Goal: Use online tool/utility: Utilize a website feature to perform a specific function

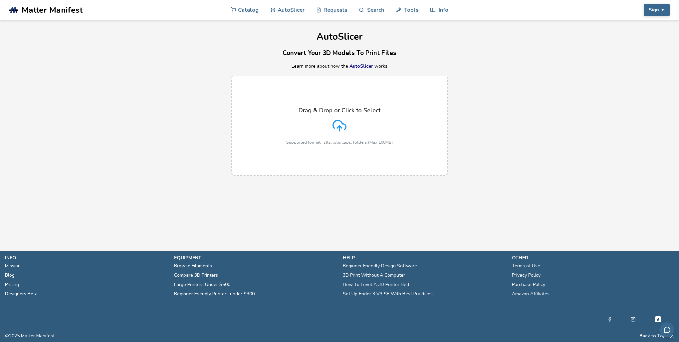
click at [340, 124] on icon at bounding box center [340, 126] width 14 height 14
click at [0, 0] on input "Drag & Drop or Click to Select Supported format: .stls, .obj, .zips, folders (M…" at bounding box center [0, 0] width 0 height 0
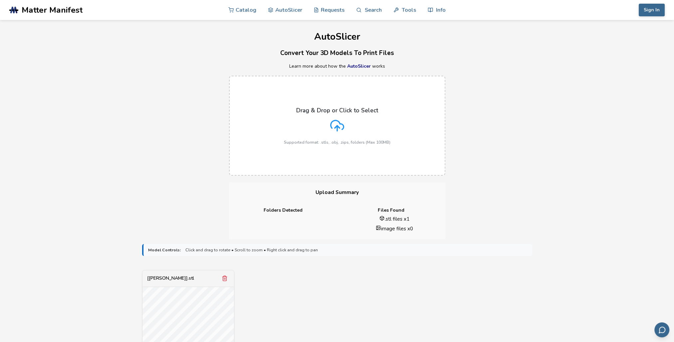
scroll to position [133, 0]
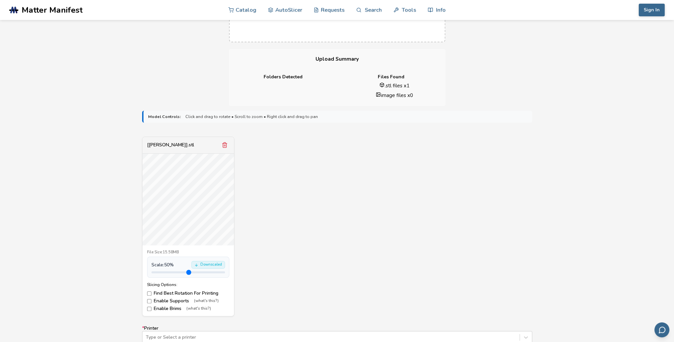
drag, startPoint x: 167, startPoint y: 272, endPoint x: 160, endPoint y: 272, distance: 7.3
click at [160, 272] on input "range" at bounding box center [188, 272] width 74 height 2
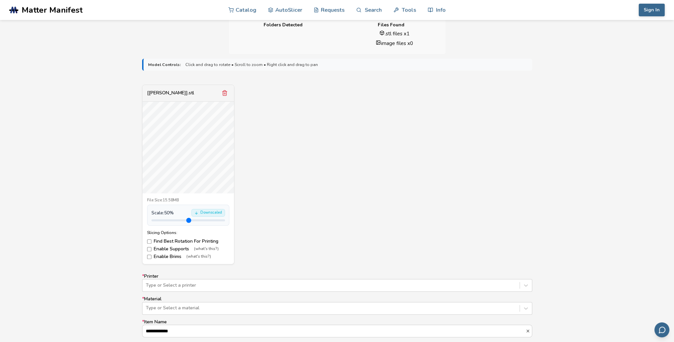
scroll to position [199, 0]
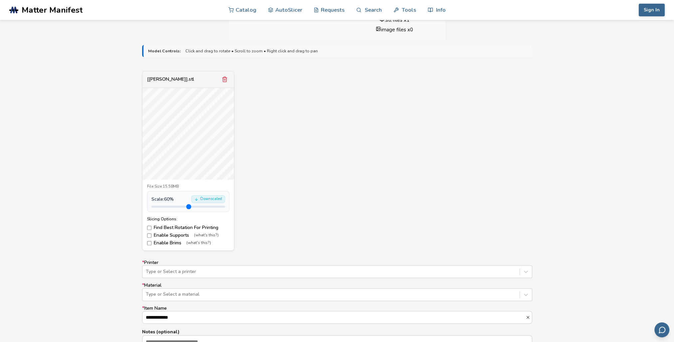
type input "***"
click at [161, 207] on input "range" at bounding box center [188, 206] width 74 height 2
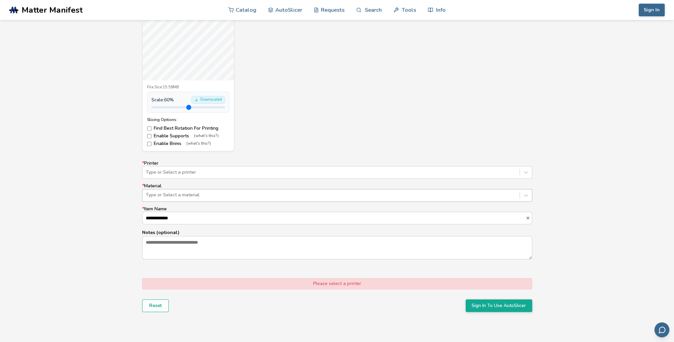
scroll to position [299, 0]
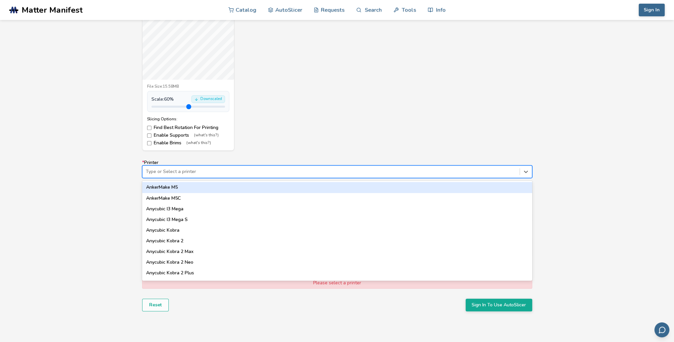
click at [176, 176] on div "Type or Select a printer" at bounding box center [337, 171] width 390 height 13
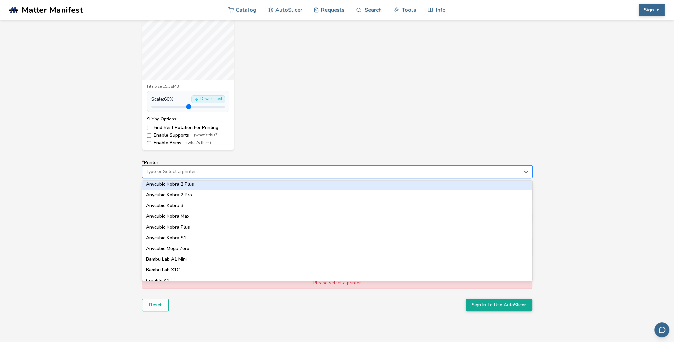
scroll to position [100, 0]
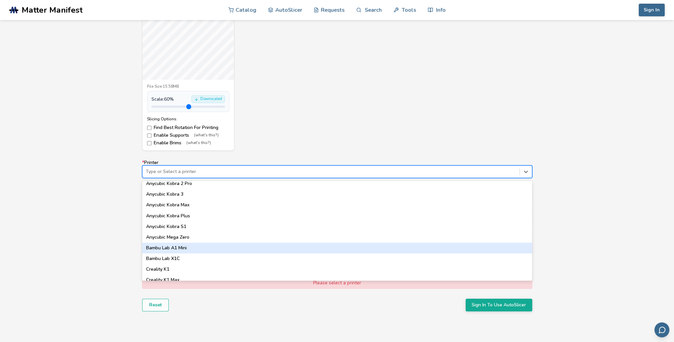
click at [179, 248] on div "Bambu Lab A1 Mini" at bounding box center [337, 247] width 390 height 11
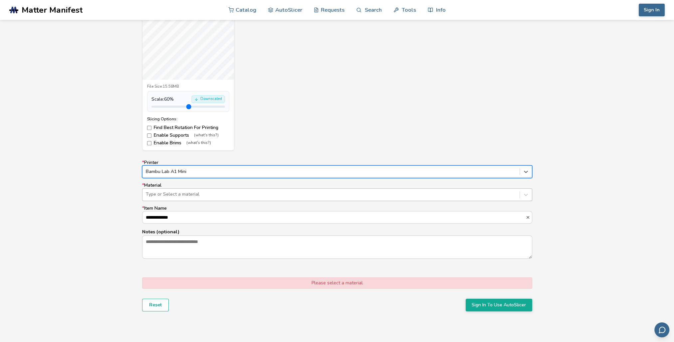
click at [171, 193] on div at bounding box center [331, 194] width 371 height 7
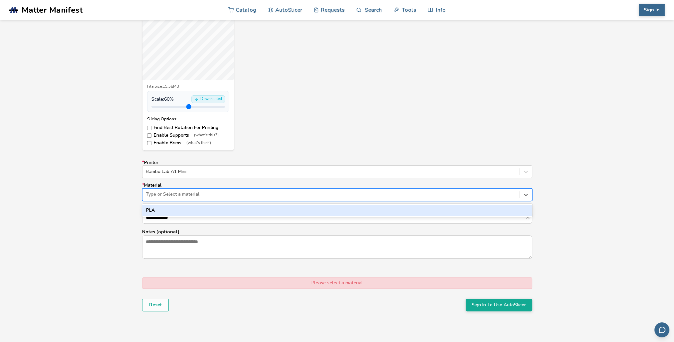
click at [166, 206] on div "PLA" at bounding box center [337, 210] width 390 height 11
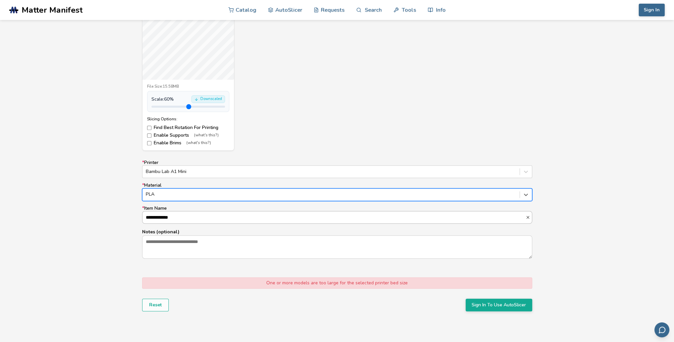
click at [161, 216] on input "**********" at bounding box center [334, 217] width 383 height 12
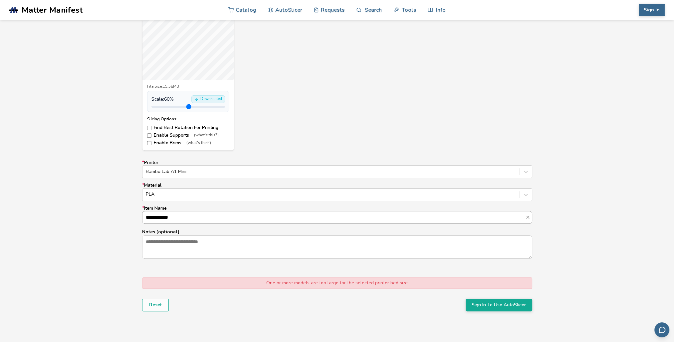
click at [190, 218] on input "**********" at bounding box center [334, 217] width 383 height 12
click at [173, 244] on textarea "Notes (optional)" at bounding box center [338, 246] width 390 height 23
click at [478, 302] on button "Sign In To Use AutoSlicer" at bounding box center [499, 304] width 67 height 13
